Goal: Information Seeking & Learning: Learn about a topic

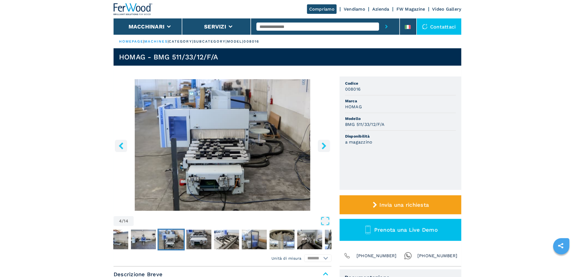
click at [322, 143] on icon "right-button" at bounding box center [324, 146] width 7 height 7
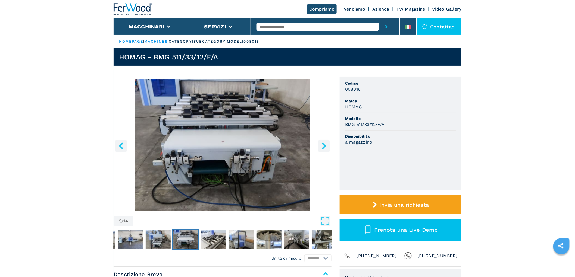
drag, startPoint x: 0, startPoint y: 0, endPoint x: 323, endPoint y: 142, distance: 353.2
click at [323, 143] on icon "right-button" at bounding box center [324, 146] width 7 height 7
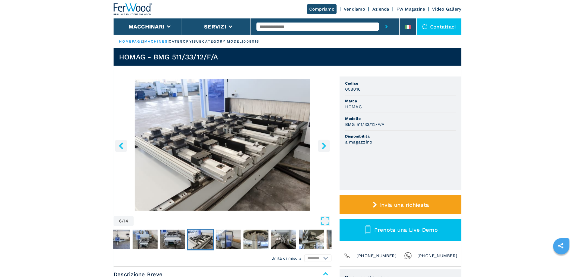
click at [323, 143] on icon "right-button" at bounding box center [324, 146] width 7 height 7
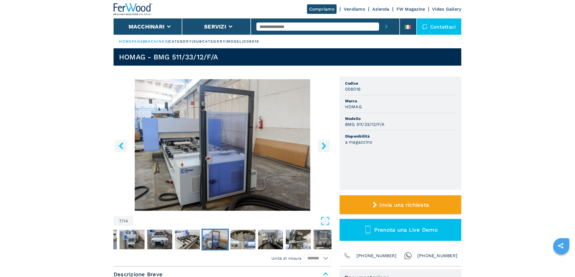
click at [323, 143] on icon "right-button" at bounding box center [324, 146] width 7 height 7
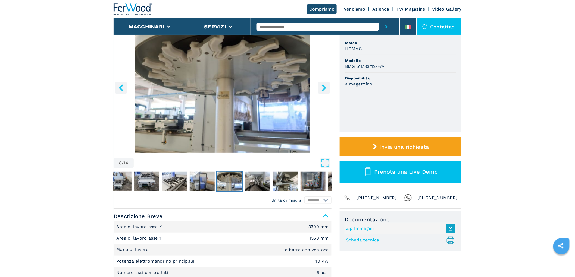
scroll to position [151, 0]
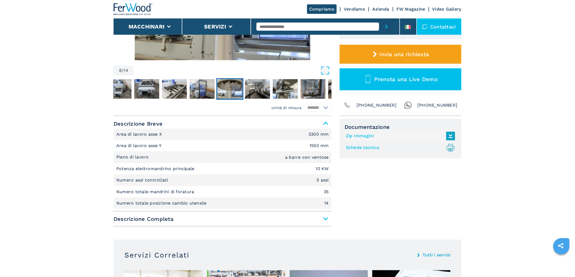
drag, startPoint x: 322, startPoint y: 217, endPoint x: 321, endPoint y: 213, distance: 4.7
click at [322, 218] on span "Descrizione Completa" at bounding box center [223, 219] width 218 height 10
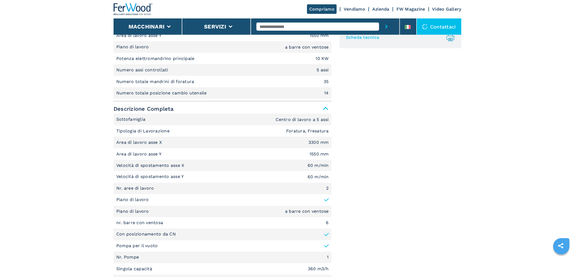
scroll to position [272, 0]
